Goal: Navigation & Orientation: Find specific page/section

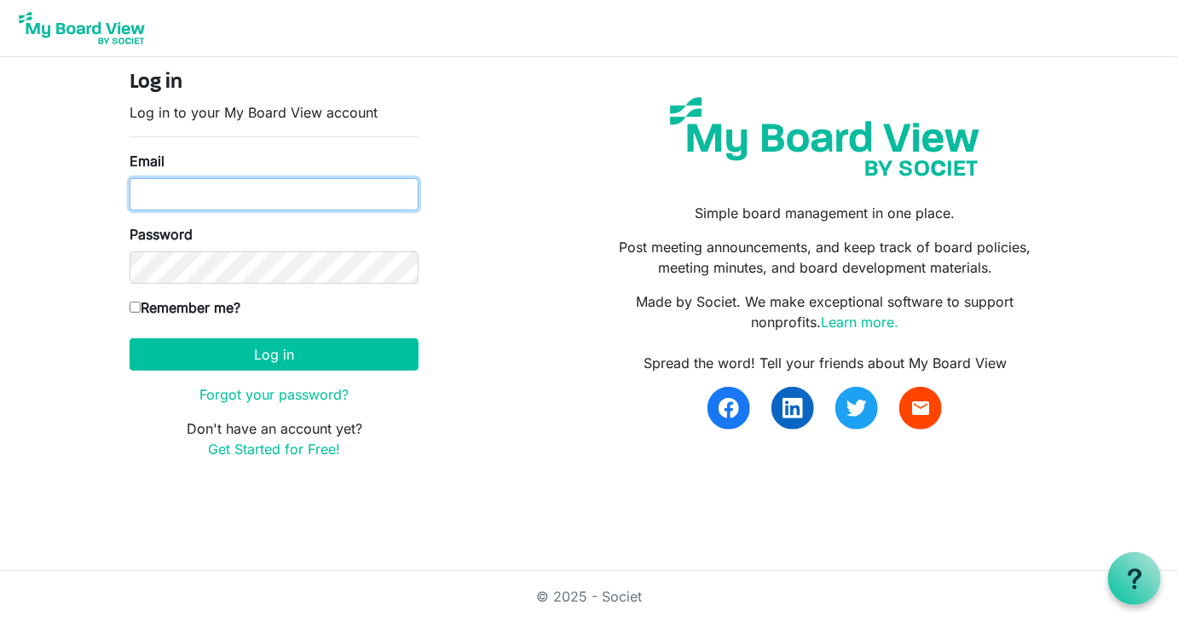
click at [331, 195] on input "Email" at bounding box center [274, 194] width 289 height 32
click at [130, 338] on button "Log in" at bounding box center [274, 354] width 289 height 32
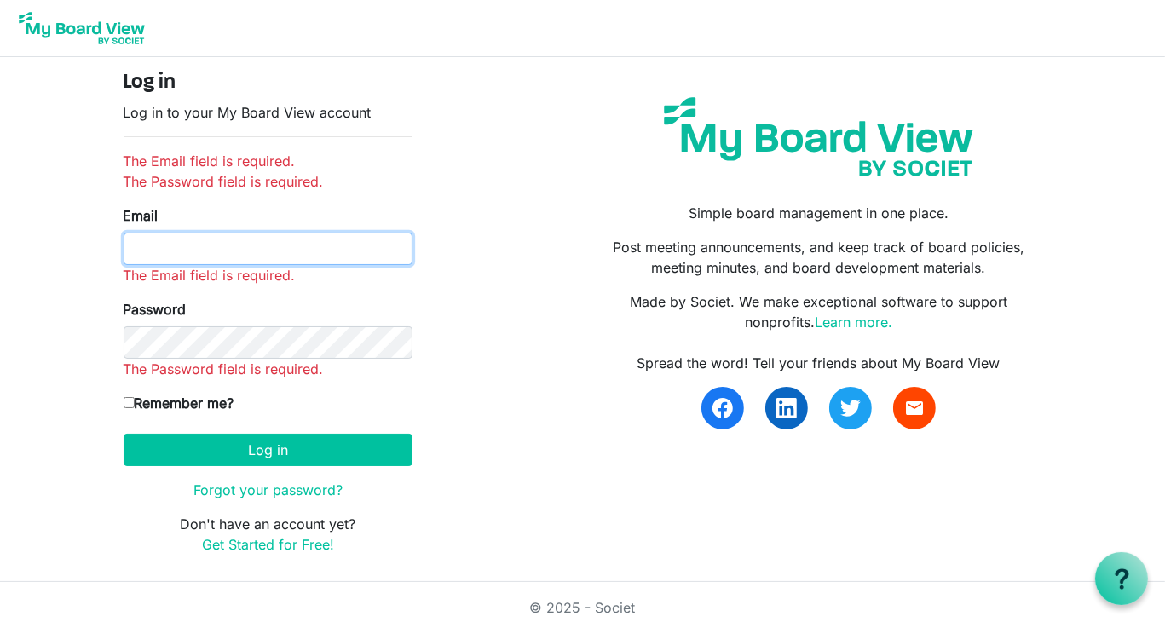
click at [192, 250] on input "Email" at bounding box center [268, 249] width 289 height 32
type input "[EMAIL_ADDRESS][DOMAIN_NAME]"
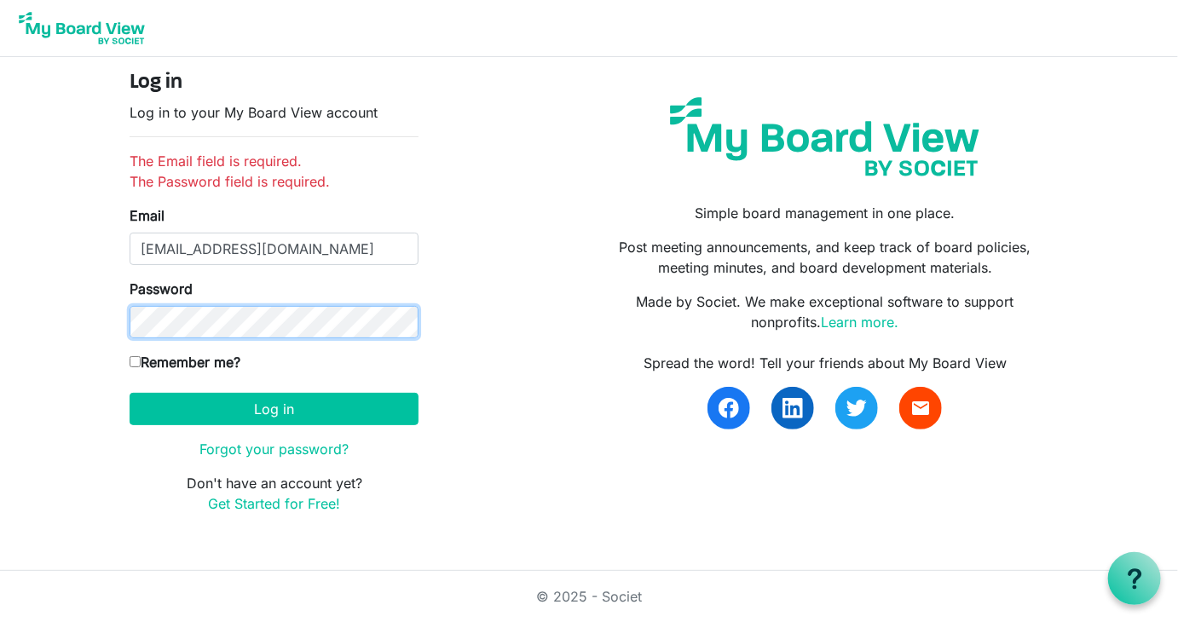
click at [130, 393] on button "Log in" at bounding box center [274, 409] width 289 height 32
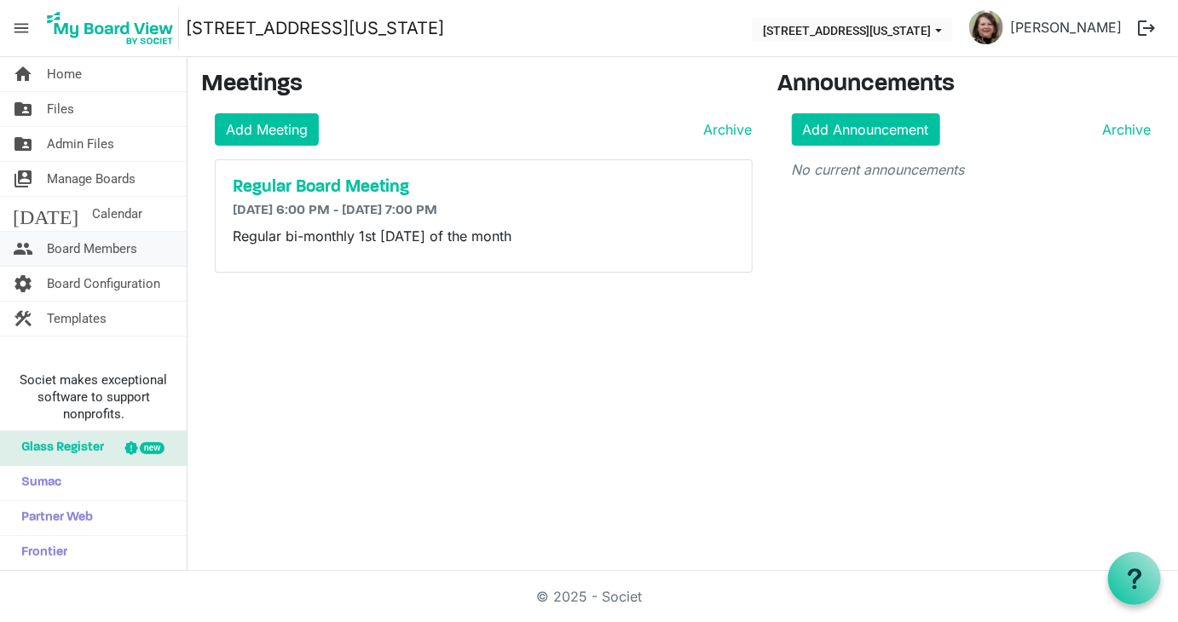
click at [78, 252] on span "Board Members" at bounding box center [92, 249] width 90 height 34
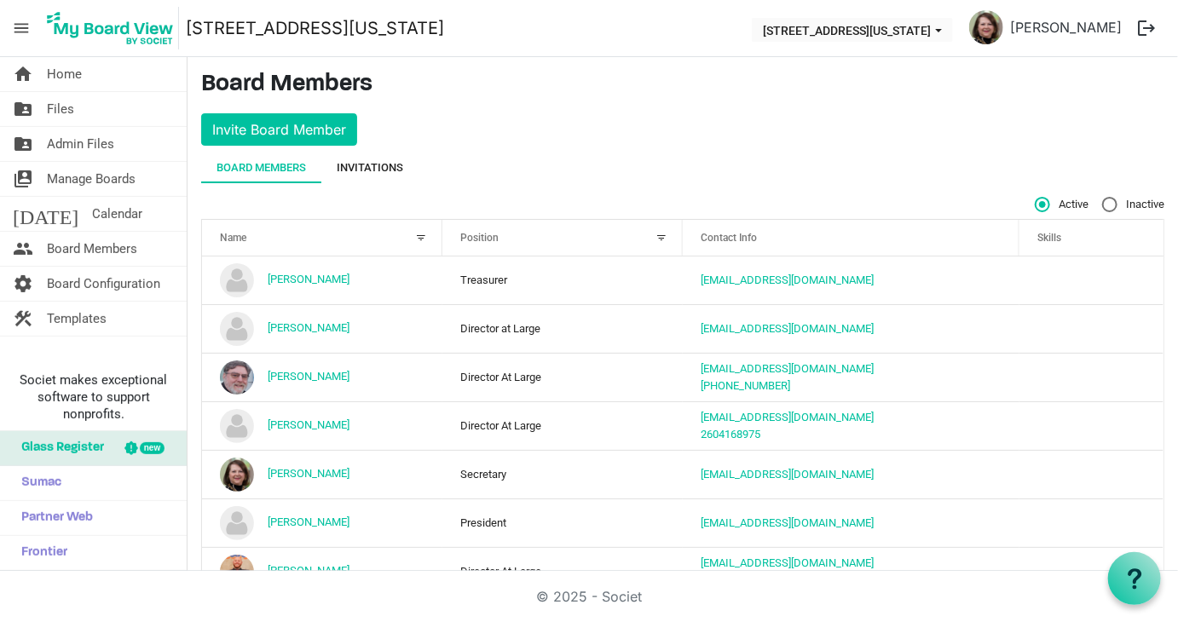
click at [362, 167] on div "Invitations" at bounding box center [370, 167] width 66 height 17
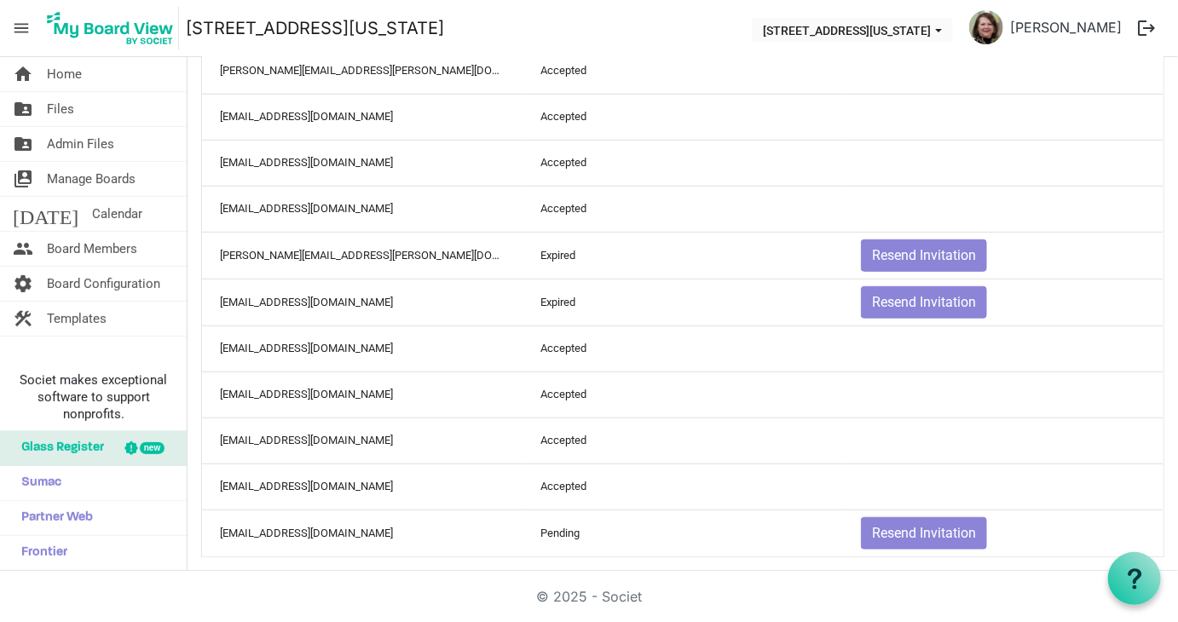
scroll to position [423, 0]
